Goal: Information Seeking & Learning: Learn about a topic

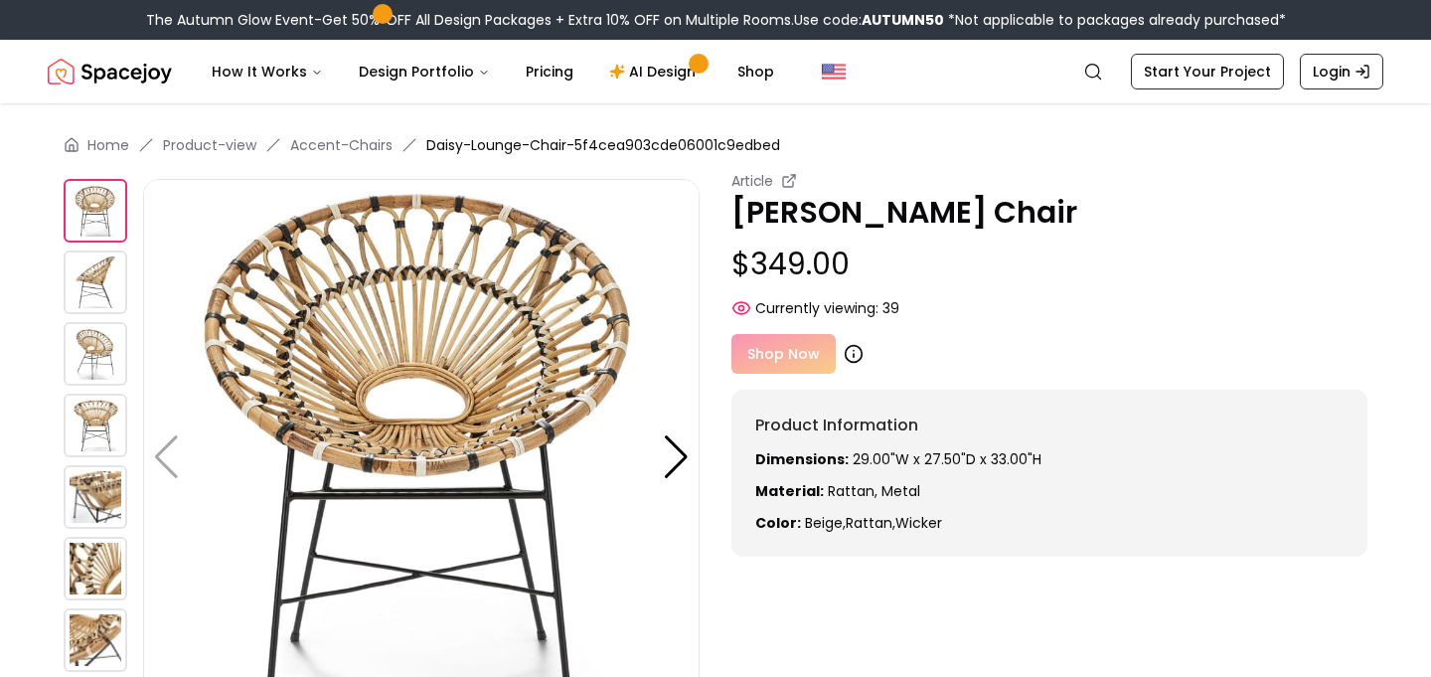
click at [854, 356] on icon at bounding box center [854, 355] width 0 height 3
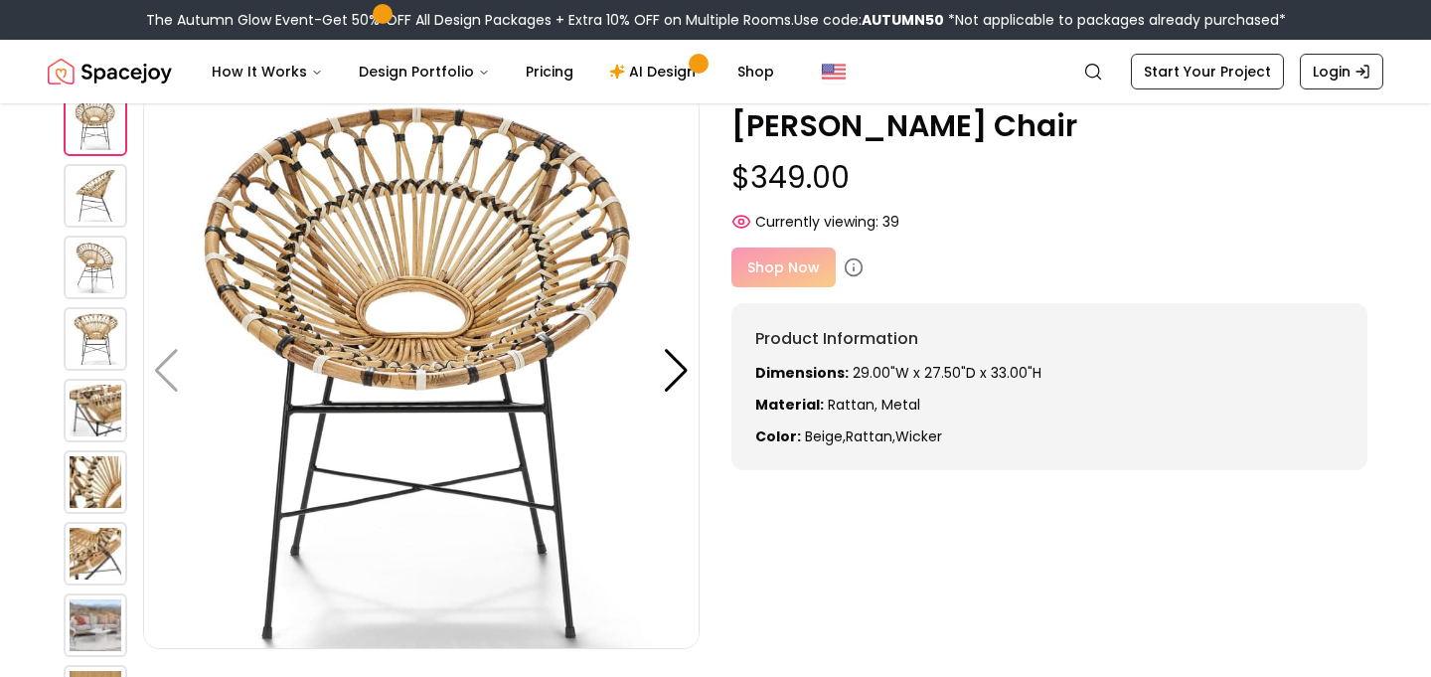
scroll to position [120, 0]
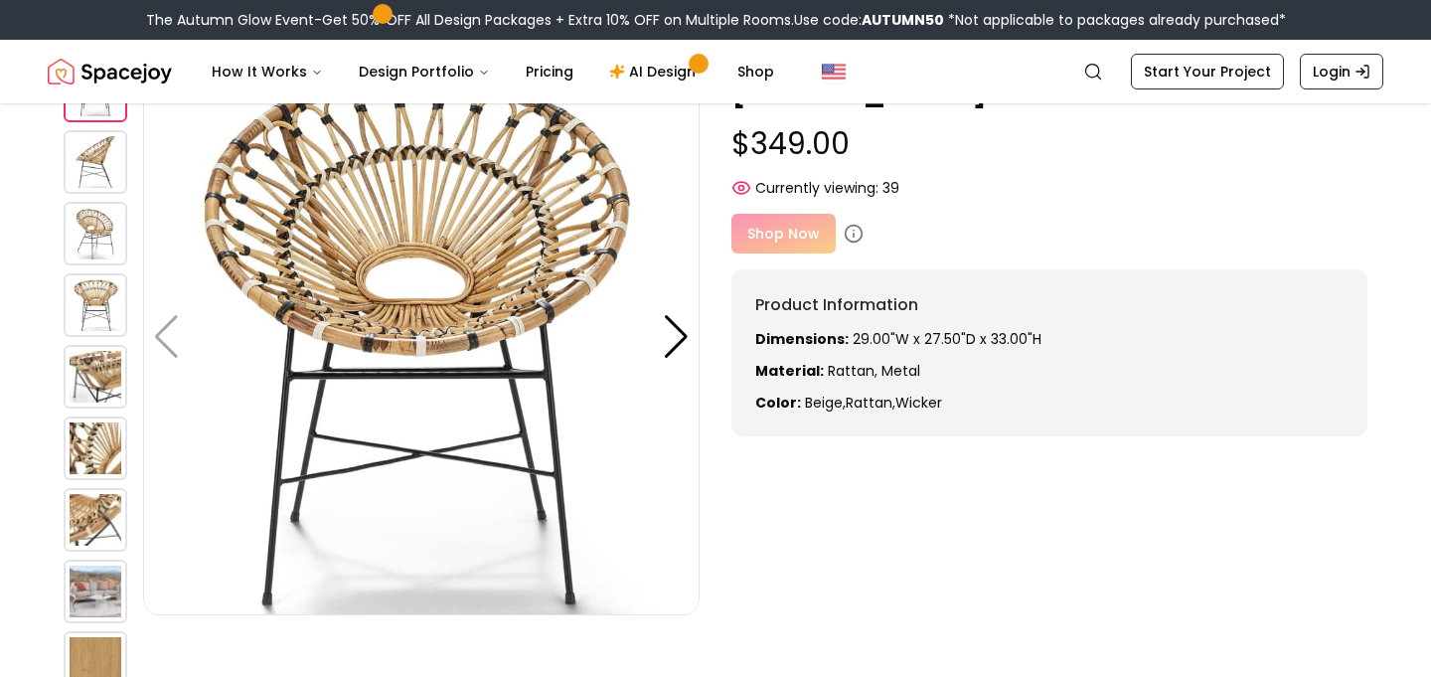
click at [653, 345] on img at bounding box center [421, 337] width 557 height 557
click at [663, 339] on div at bounding box center [676, 337] width 27 height 44
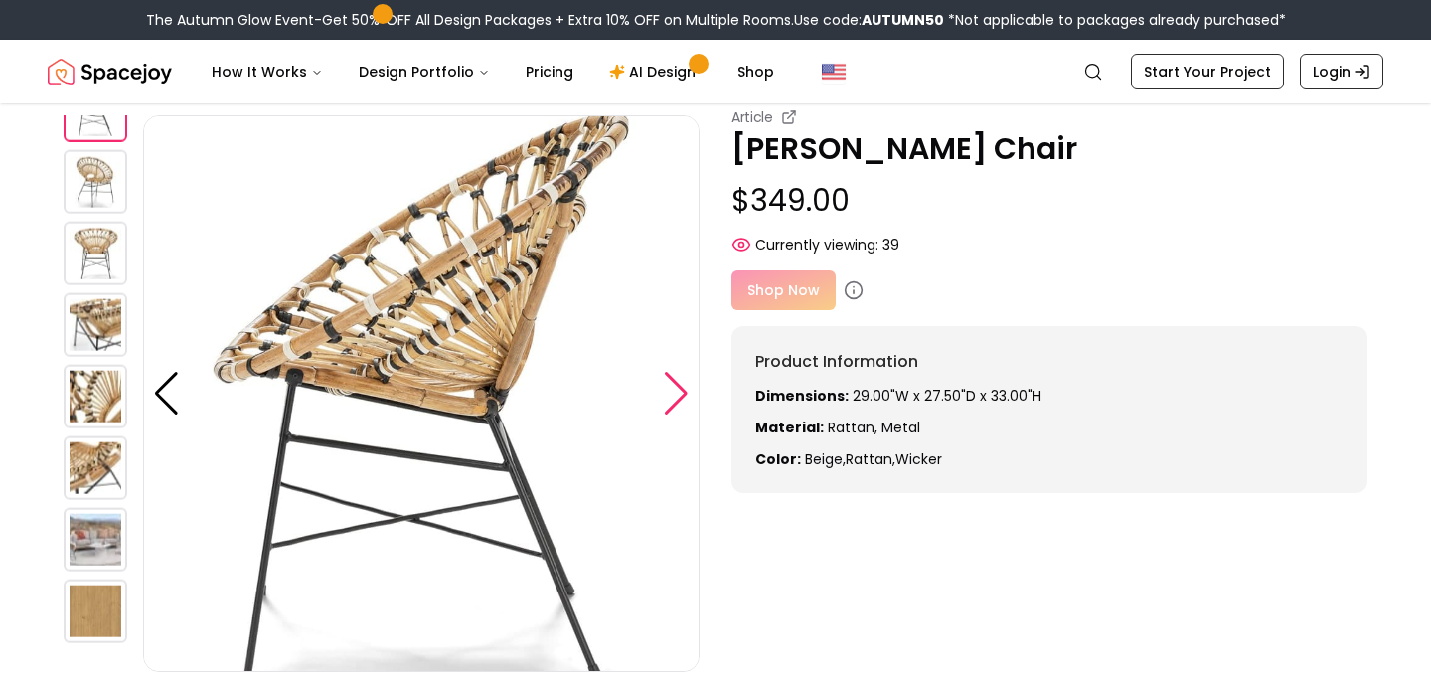
scroll to position [5, 0]
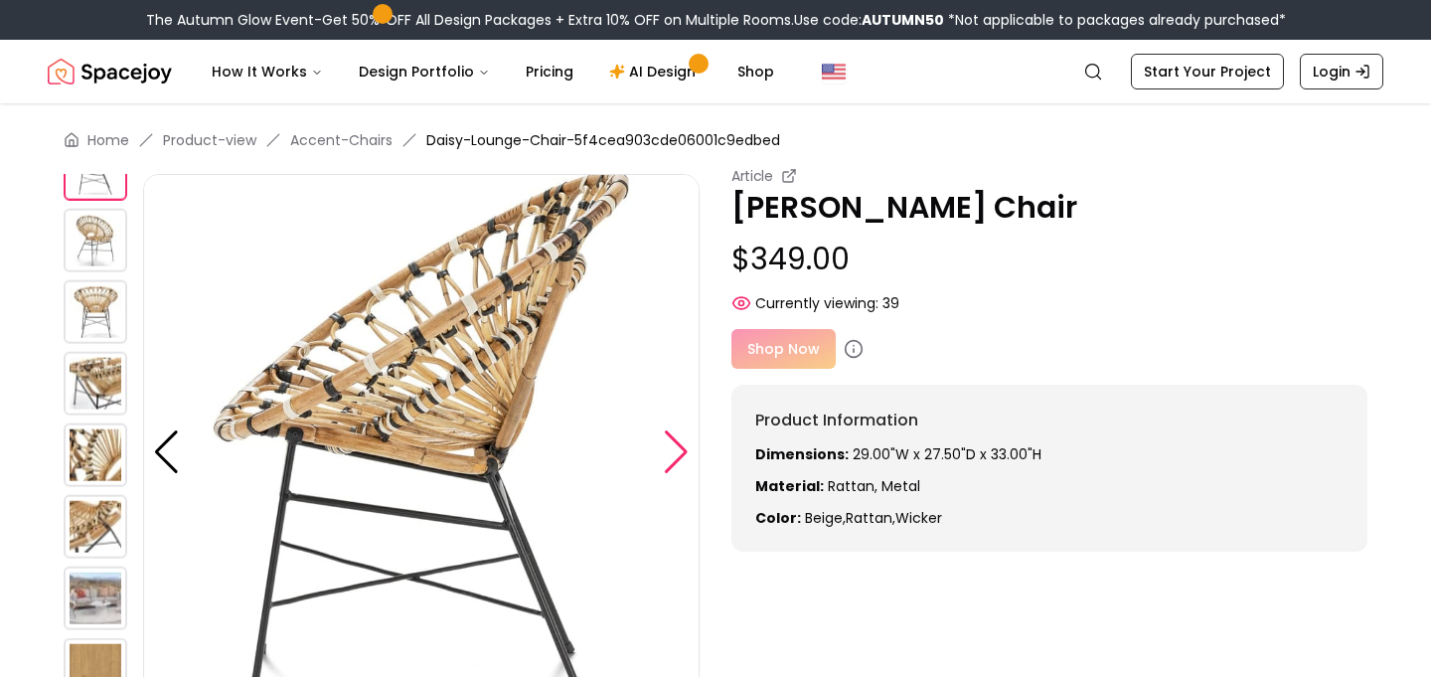
click at [687, 453] on div at bounding box center [676, 452] width 27 height 44
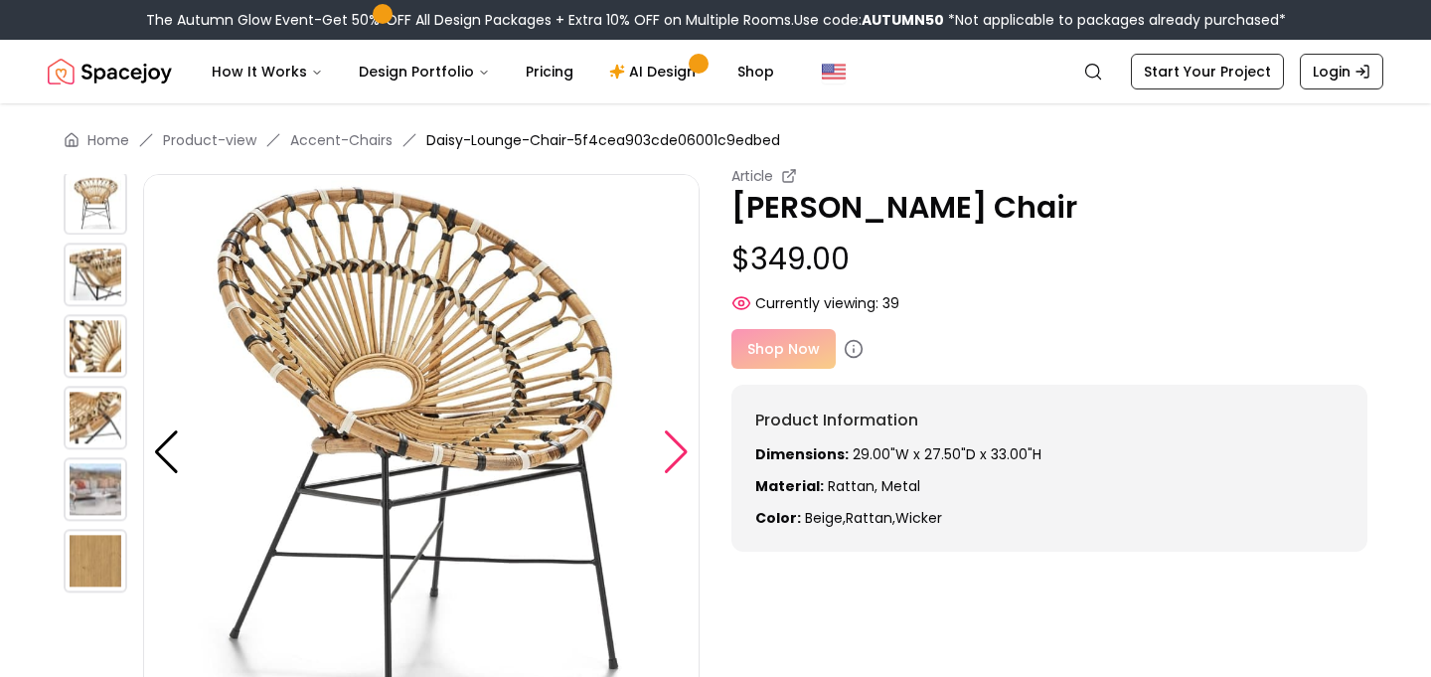
click at [687, 453] on div at bounding box center [676, 452] width 27 height 44
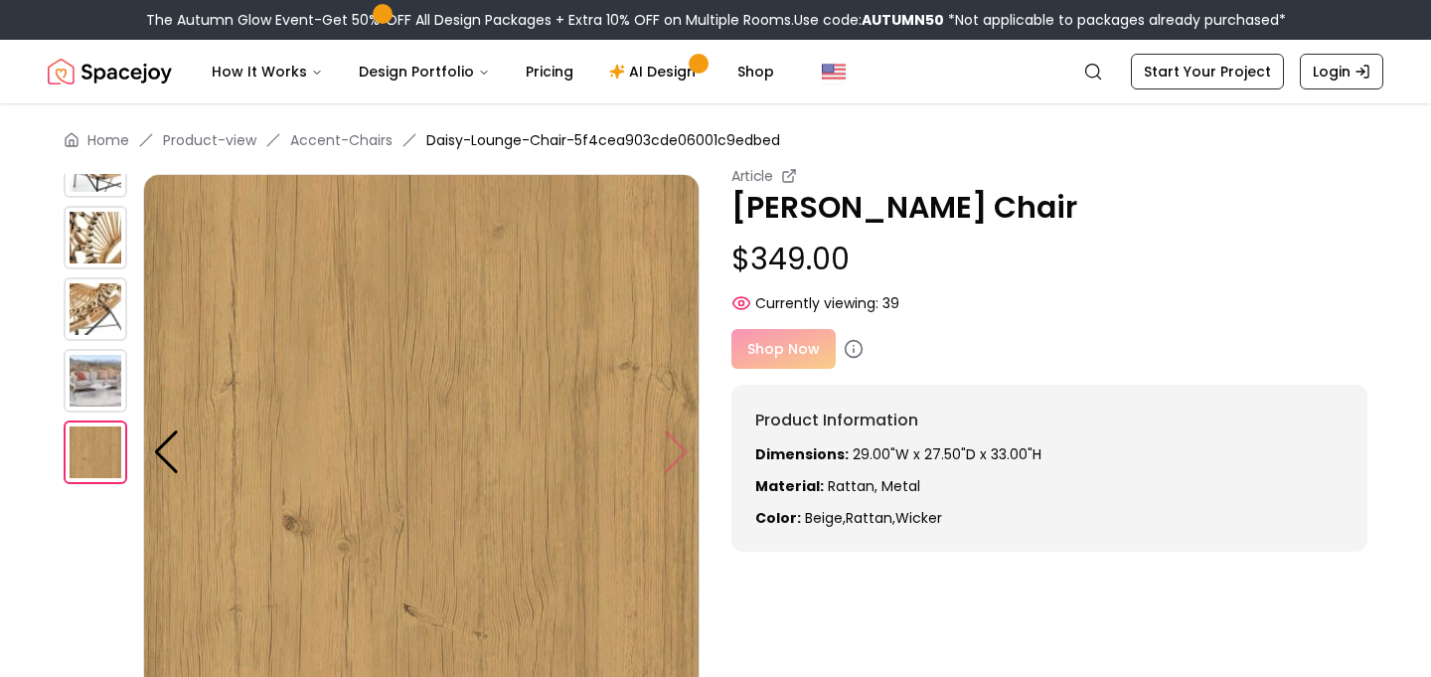
click at [687, 453] on img at bounding box center [421, 452] width 557 height 557
click at [677, 457] on img at bounding box center [421, 452] width 557 height 557
click at [176, 462] on div at bounding box center [166, 452] width 27 height 44
click at [168, 457] on div at bounding box center [166, 452] width 27 height 44
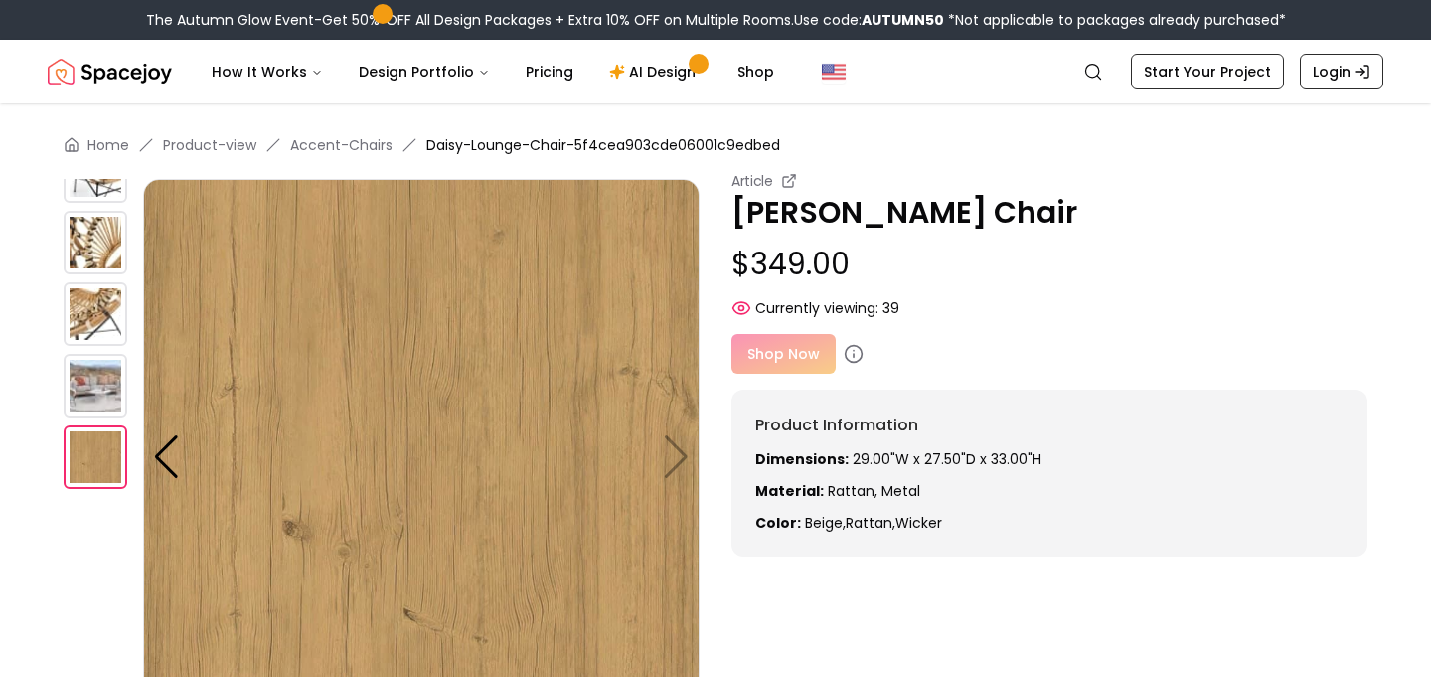
click at [102, 262] on img at bounding box center [96, 243] width 64 height 64
click at [766, 181] on small "Article" at bounding box center [753, 181] width 42 height 20
click at [792, 177] on icon at bounding box center [790, 178] width 7 height 7
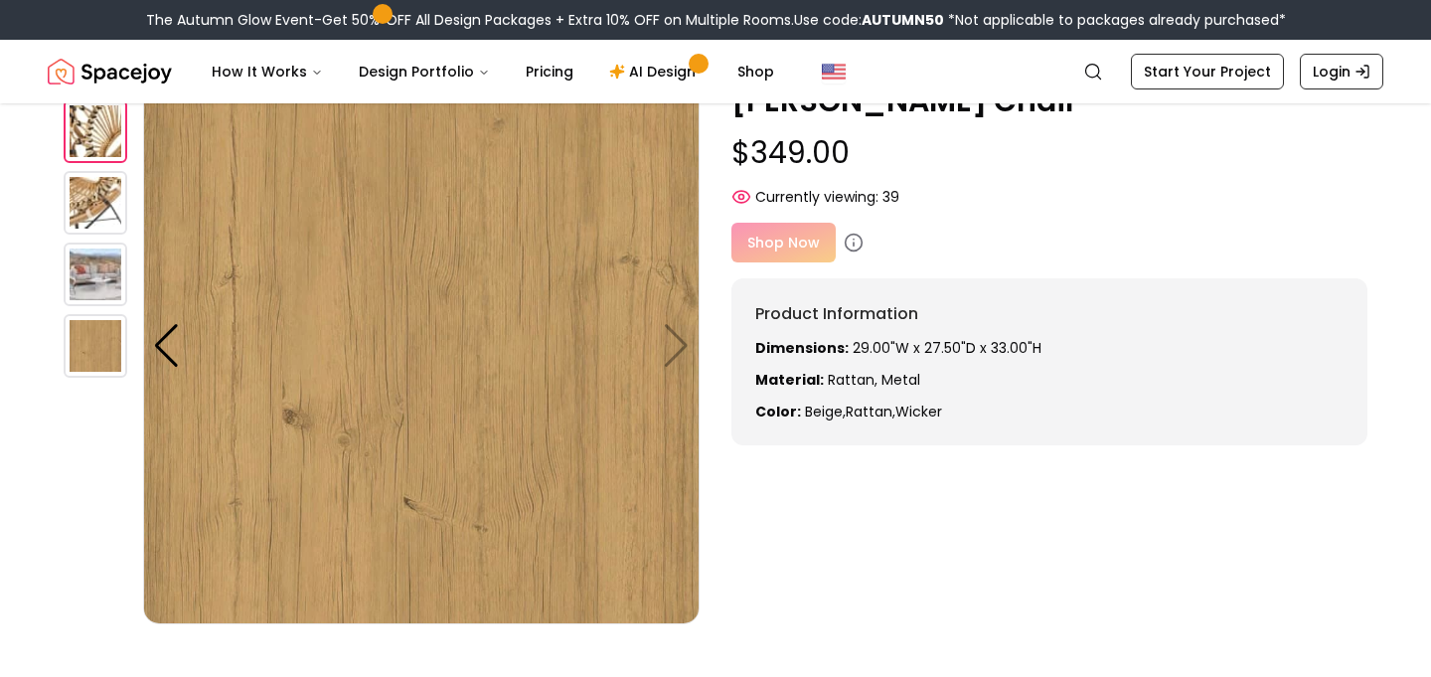
scroll to position [118, 0]
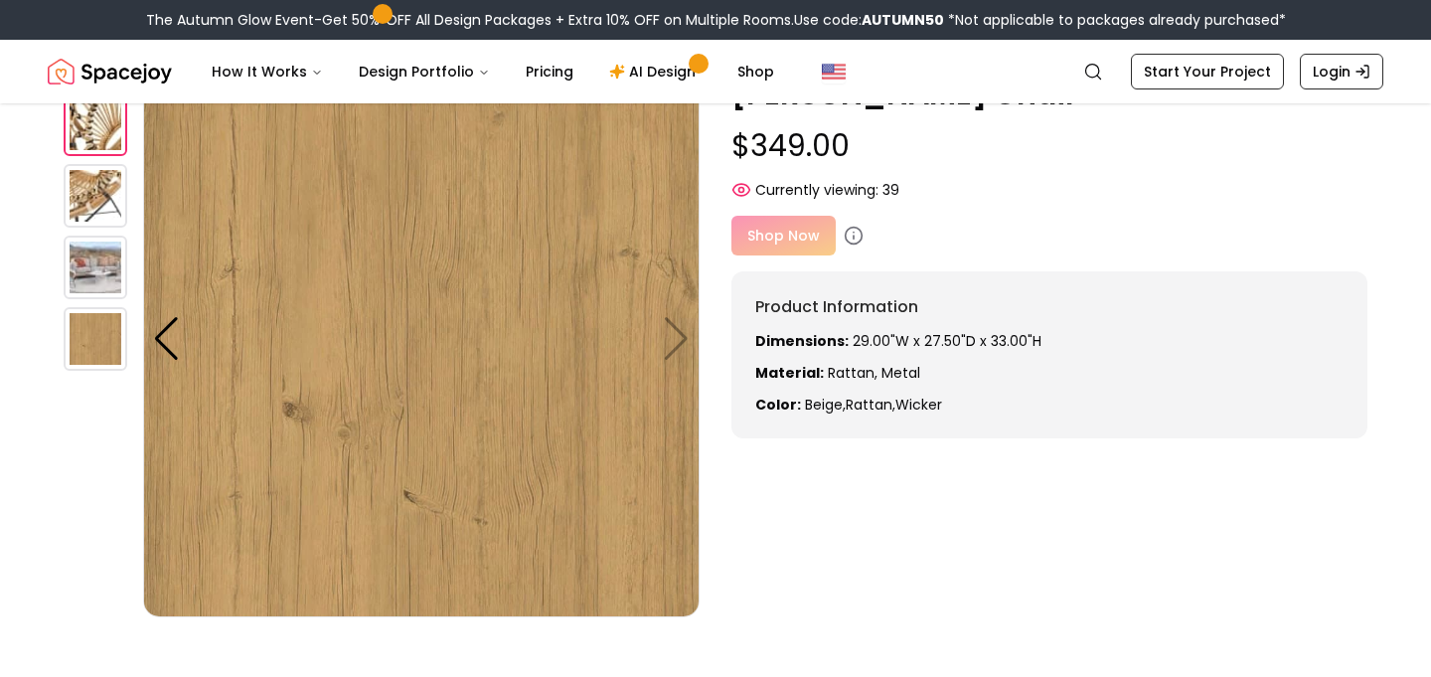
click at [108, 190] on img at bounding box center [96, 196] width 64 height 64
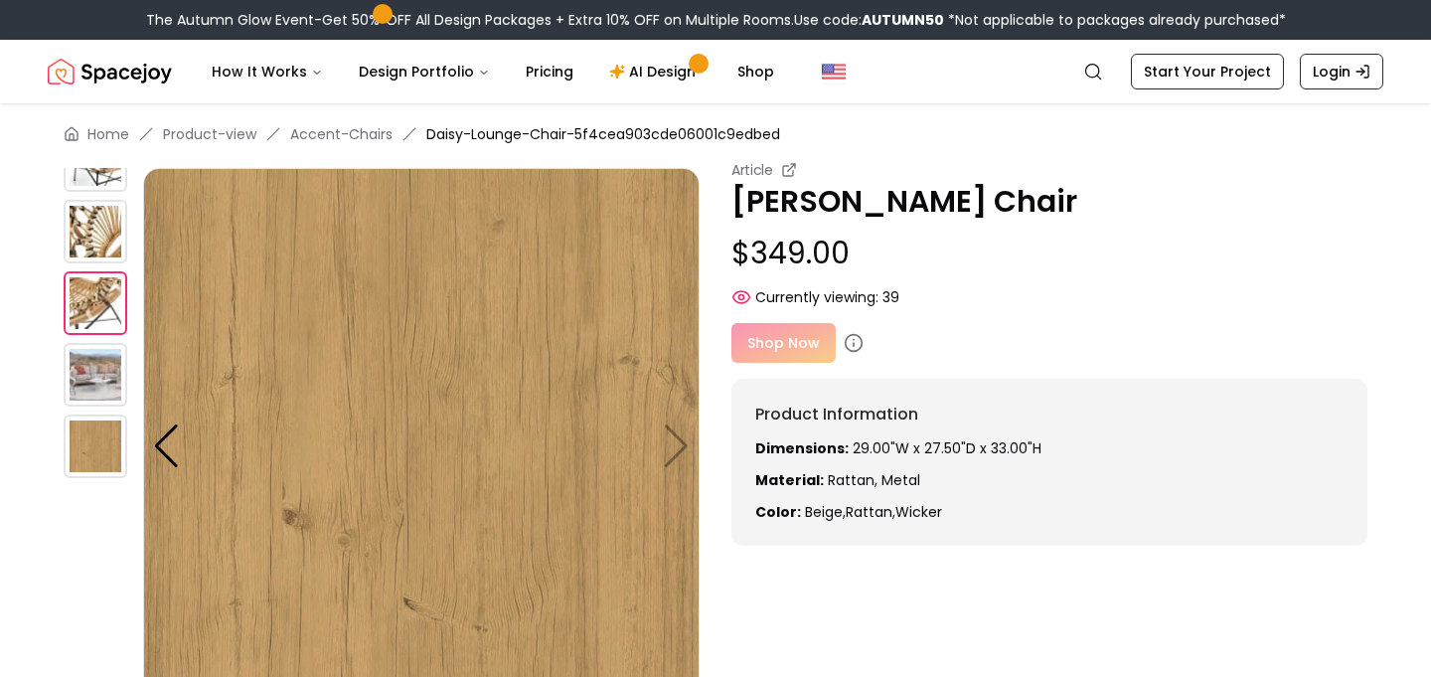
scroll to position [0, 0]
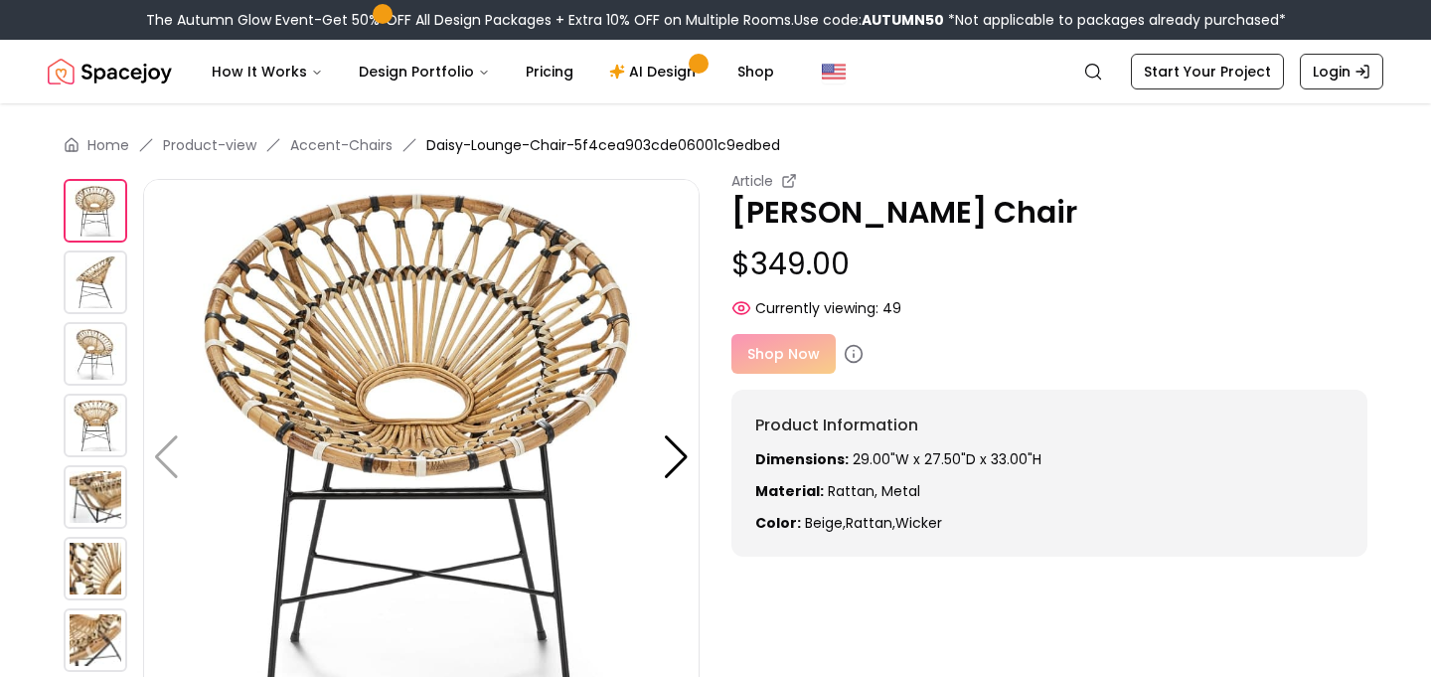
click at [99, 421] on img at bounding box center [96, 426] width 64 height 64
